Goal: Task Accomplishment & Management: Use online tool/utility

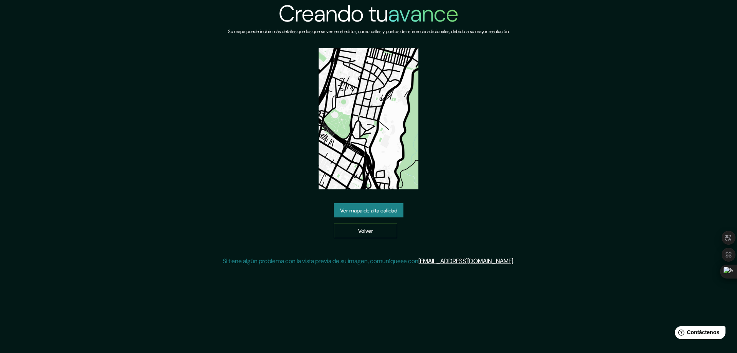
click at [359, 231] on font "Volver" at bounding box center [365, 231] width 15 height 7
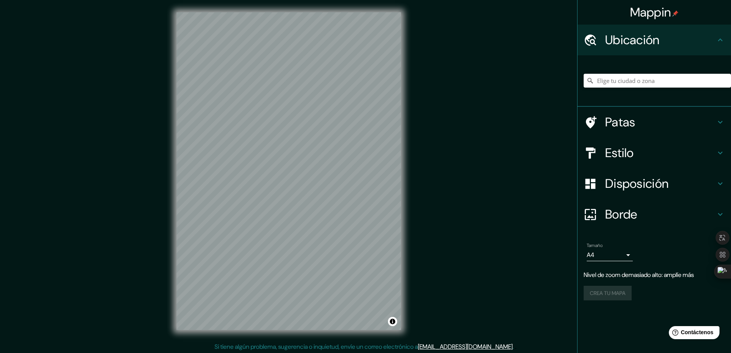
click at [418, 155] on div "Mappin Ubicación Patas Estilo Disposición Borde Elige un borde. Consejo : puede…" at bounding box center [365, 177] width 731 height 354
click at [652, 211] on h4 "Borde" at bounding box center [660, 213] width 111 height 15
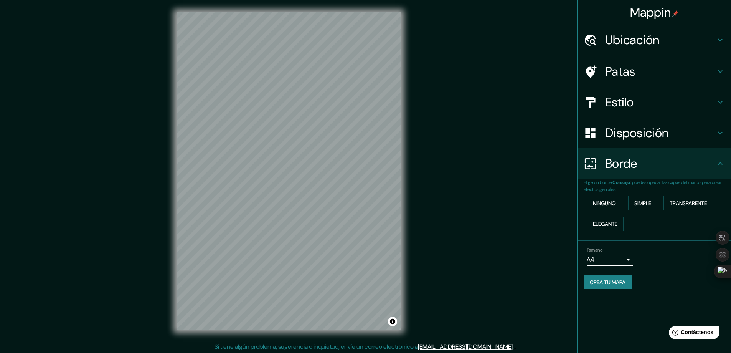
click at [655, 144] on div "Disposición" at bounding box center [655, 132] width 154 height 31
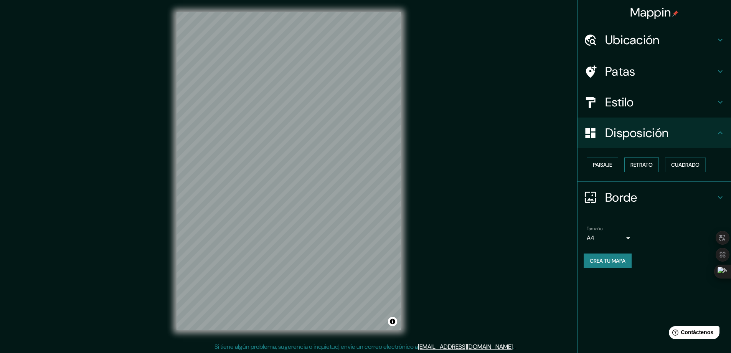
click at [649, 170] on button "Retrato" at bounding box center [641, 164] width 35 height 15
click at [687, 169] on font "Cuadrado" at bounding box center [685, 165] width 28 height 10
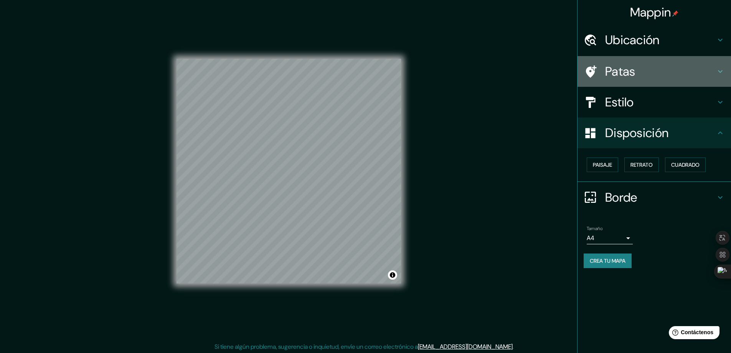
click at [631, 73] on font "Patas" at bounding box center [620, 71] width 30 height 16
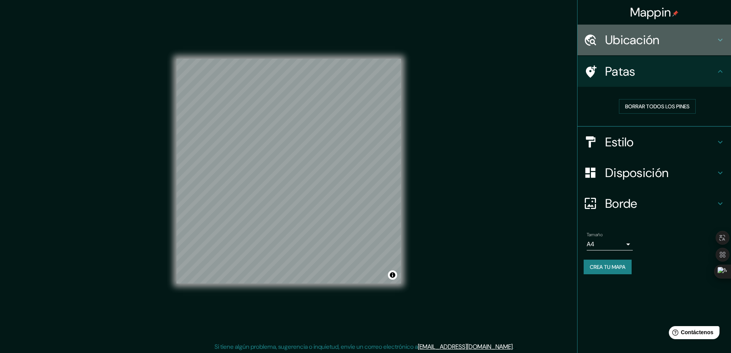
click at [645, 39] on font "Ubicación" at bounding box center [632, 40] width 54 height 16
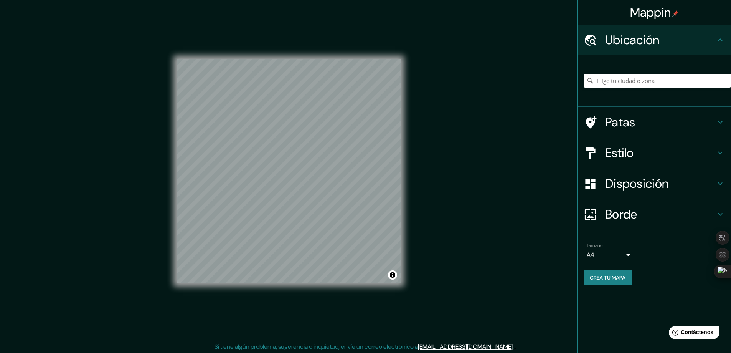
click at [647, 45] on font "Ubicación" at bounding box center [632, 40] width 54 height 16
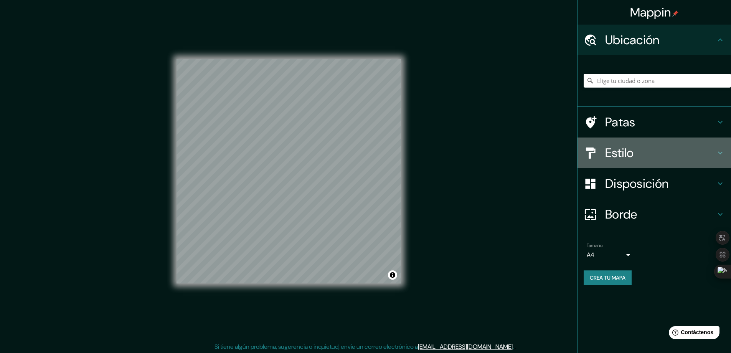
click at [691, 145] on h4 "Estilo" at bounding box center [660, 152] width 111 height 15
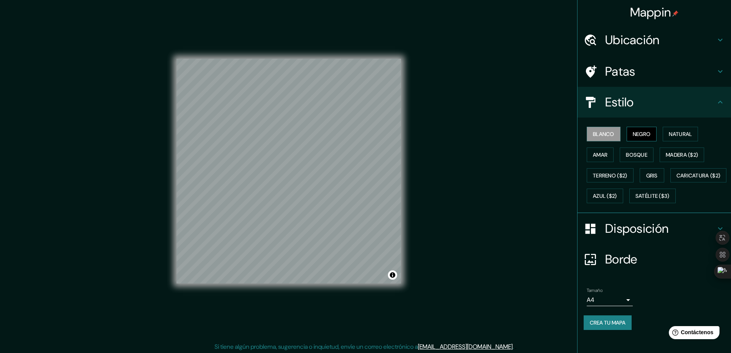
click at [649, 134] on button "Negro" at bounding box center [642, 134] width 30 height 15
click at [629, 236] on font "Disposición" at bounding box center [636, 228] width 63 height 16
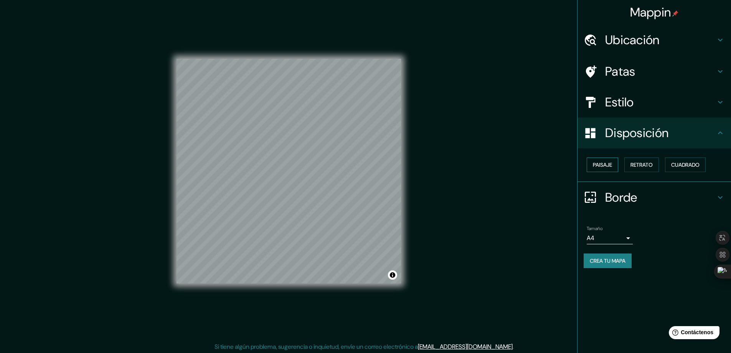
click at [601, 165] on font "Paisaje" at bounding box center [602, 164] width 19 height 7
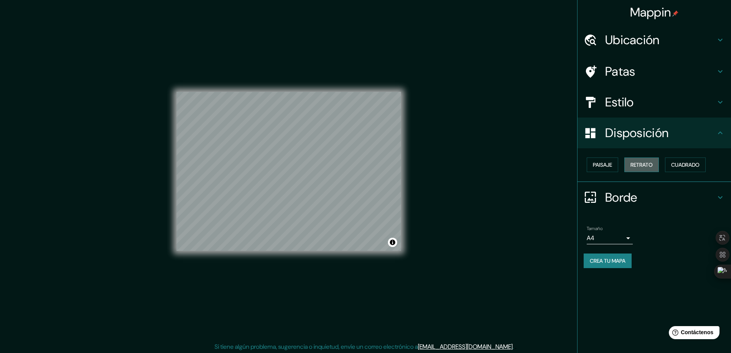
click at [640, 168] on font "Retrato" at bounding box center [642, 164] width 22 height 7
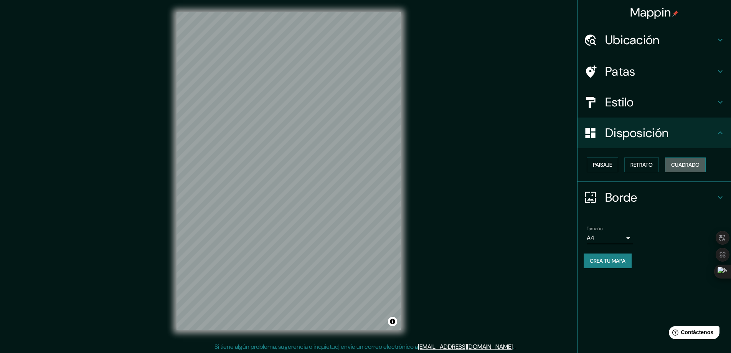
click at [680, 165] on font "Cuadrado" at bounding box center [685, 164] width 28 height 7
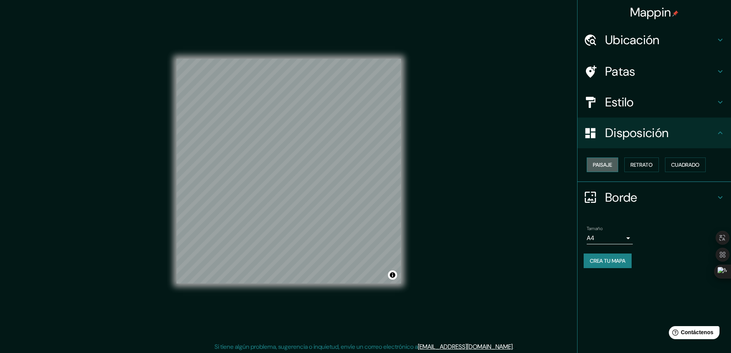
click at [602, 165] on font "Paisaje" at bounding box center [602, 164] width 19 height 7
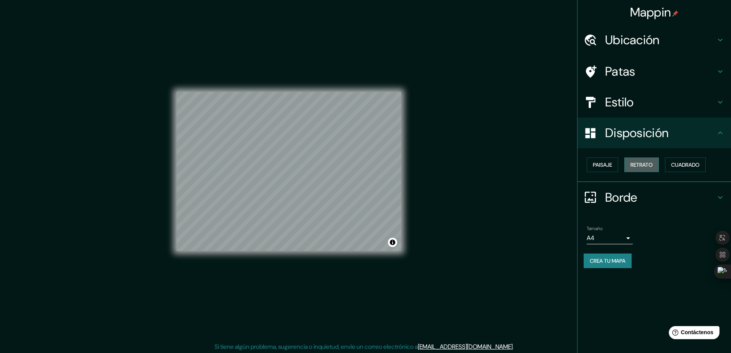
click at [646, 168] on font "Retrato" at bounding box center [642, 165] width 22 height 10
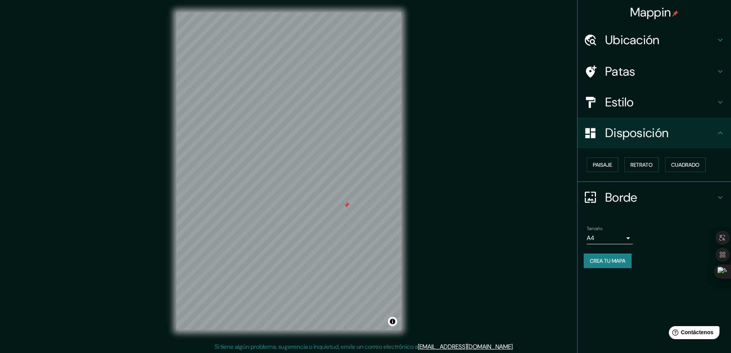
click at [346, 206] on div at bounding box center [346, 205] width 6 height 6
